Goal: Task Accomplishment & Management: Manage account settings

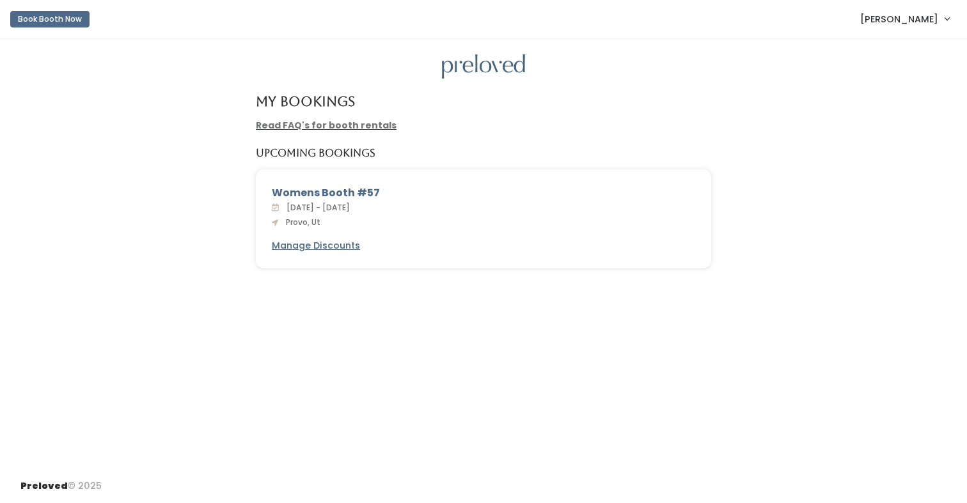
click at [873, 25] on span "[PERSON_NAME]" at bounding box center [899, 19] width 78 height 14
click at [874, 53] on link "My bookings" at bounding box center [904, 50] width 114 height 23
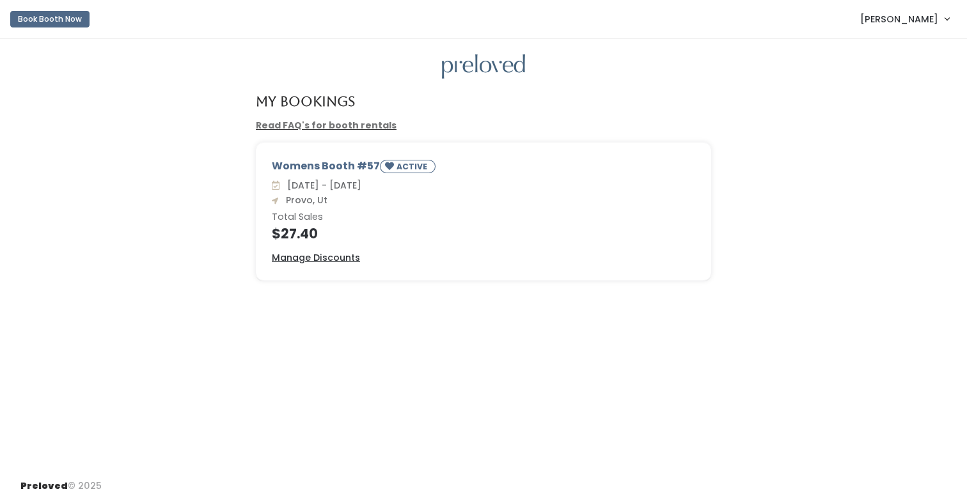
click at [347, 119] on u "Read FAQ's for booth rentals" at bounding box center [326, 125] width 141 height 13
click at [342, 122] on link "Read FAQ's for booth rentals" at bounding box center [326, 125] width 141 height 13
click at [613, 451] on div "My Bookings Read FAQ's for booth rentals Womens Booth #57 ACTIVE Sat. Sep 20 - …" at bounding box center [483, 254] width 967 height 430
click at [340, 120] on link "Read FAQ's for booth rentals" at bounding box center [326, 125] width 141 height 13
drag, startPoint x: 418, startPoint y: 233, endPoint x: 327, endPoint y: 241, distance: 91.8
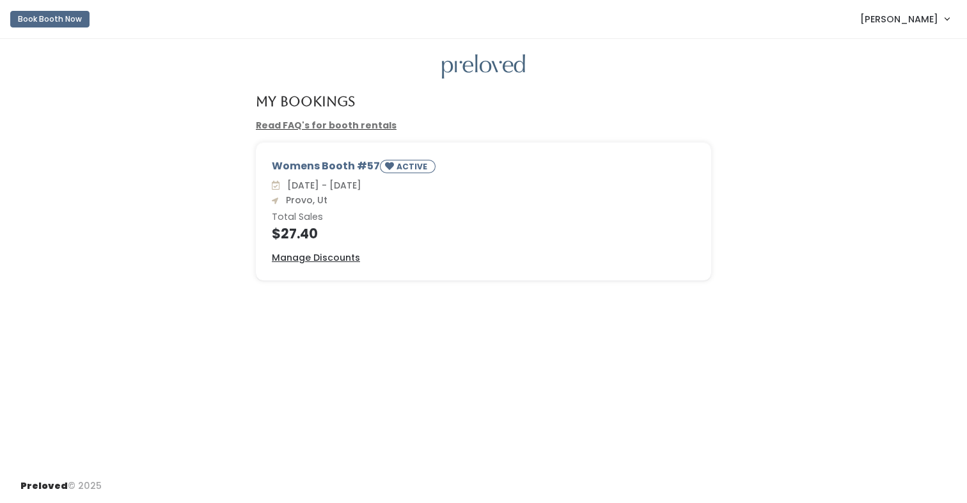
click at [325, 241] on div "Womens Booth #57 ACTIVE Sat. Sep 20 - Fri. Sep 26 Provo, Ut Total Sales $27.40 …" at bounding box center [483, 211] width 454 height 137
